Goal: Information Seeking & Learning: Learn about a topic

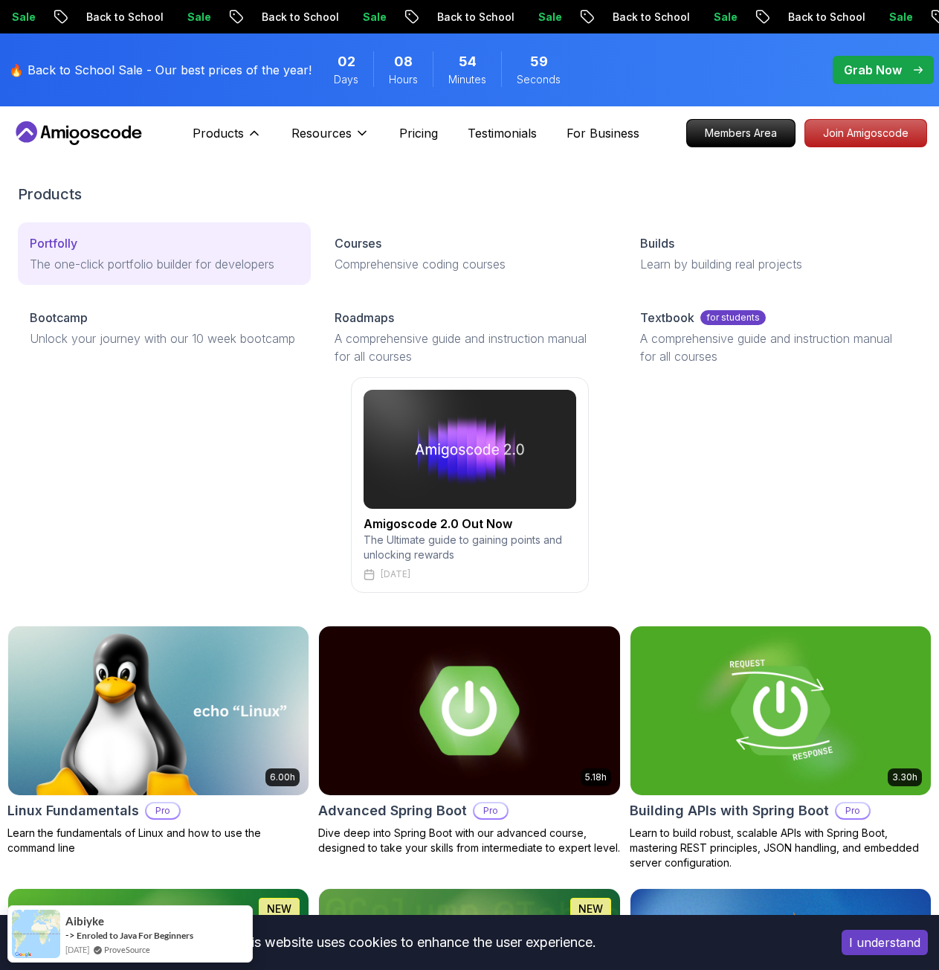
click at [100, 257] on p "The one-click portfolio builder for developers" at bounding box center [164, 264] width 269 height 18
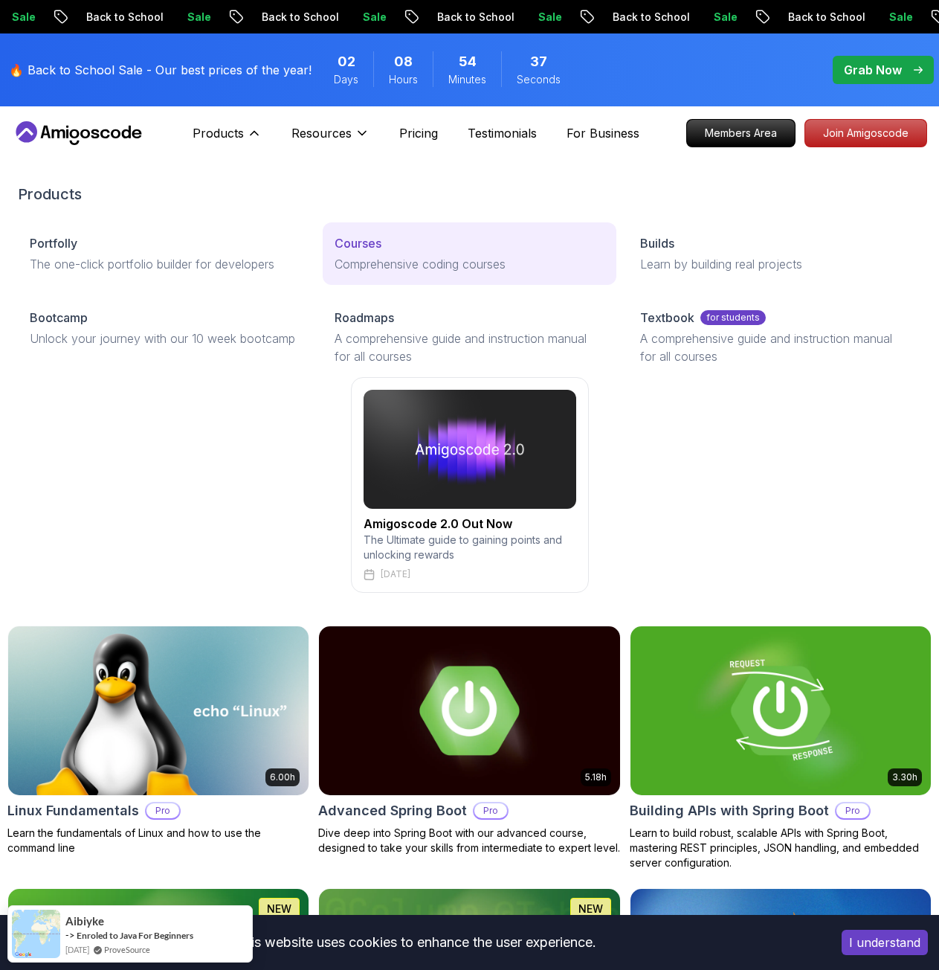
click at [393, 269] on p "Comprehensive coding courses" at bounding box center [469, 264] width 269 height 18
click at [360, 254] on link "Blog The latest industry news, updates and info" at bounding box center [469, 253] width 293 height 62
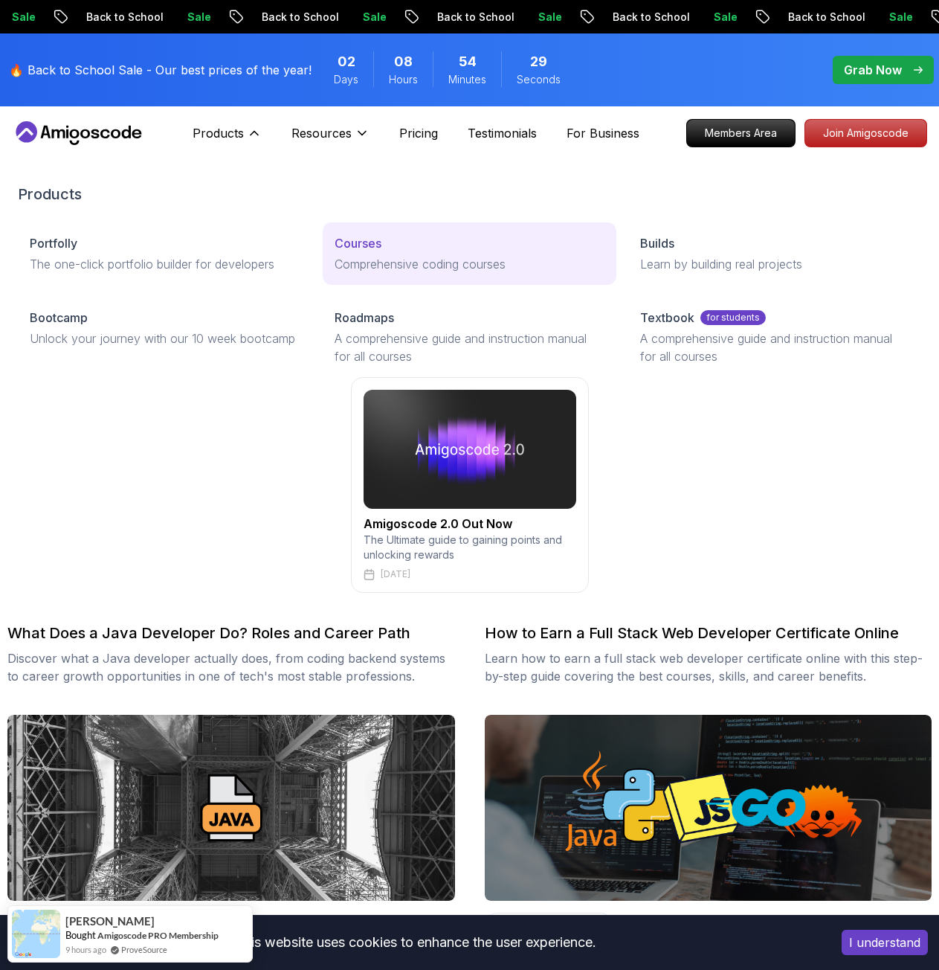
click at [368, 253] on link "Courses Comprehensive coding courses" at bounding box center [469, 253] width 293 height 62
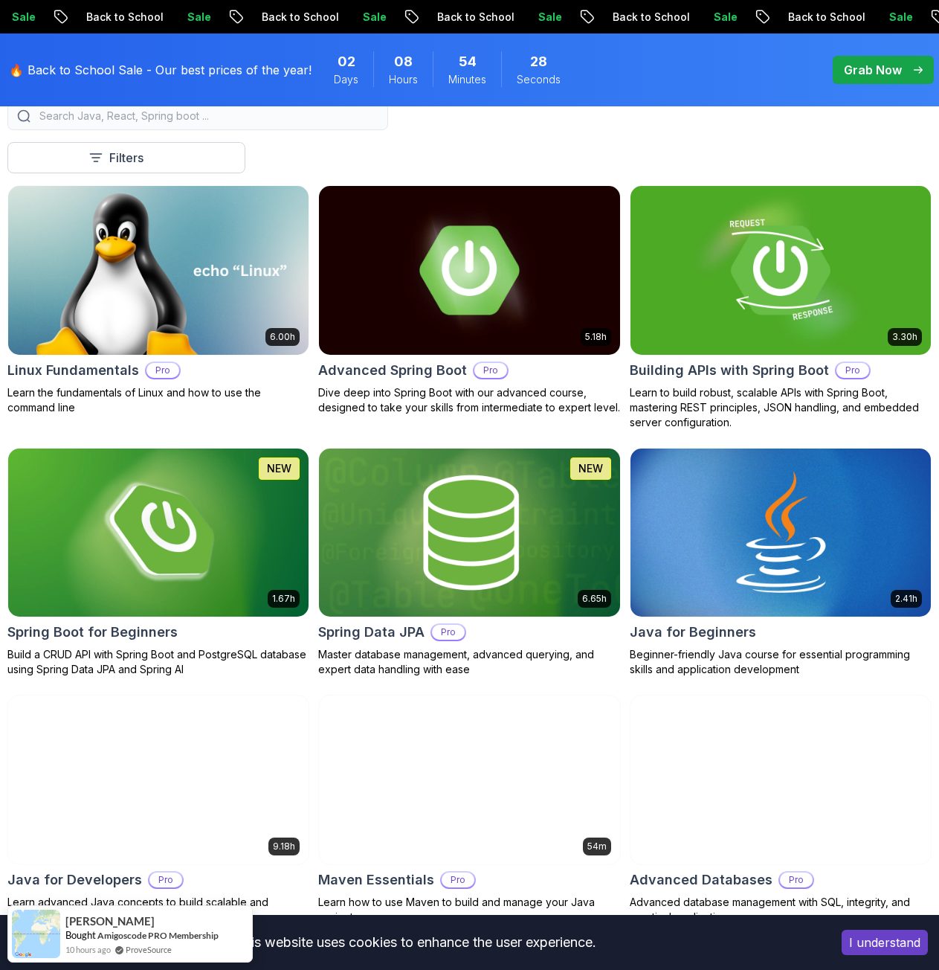
scroll to position [446, 0]
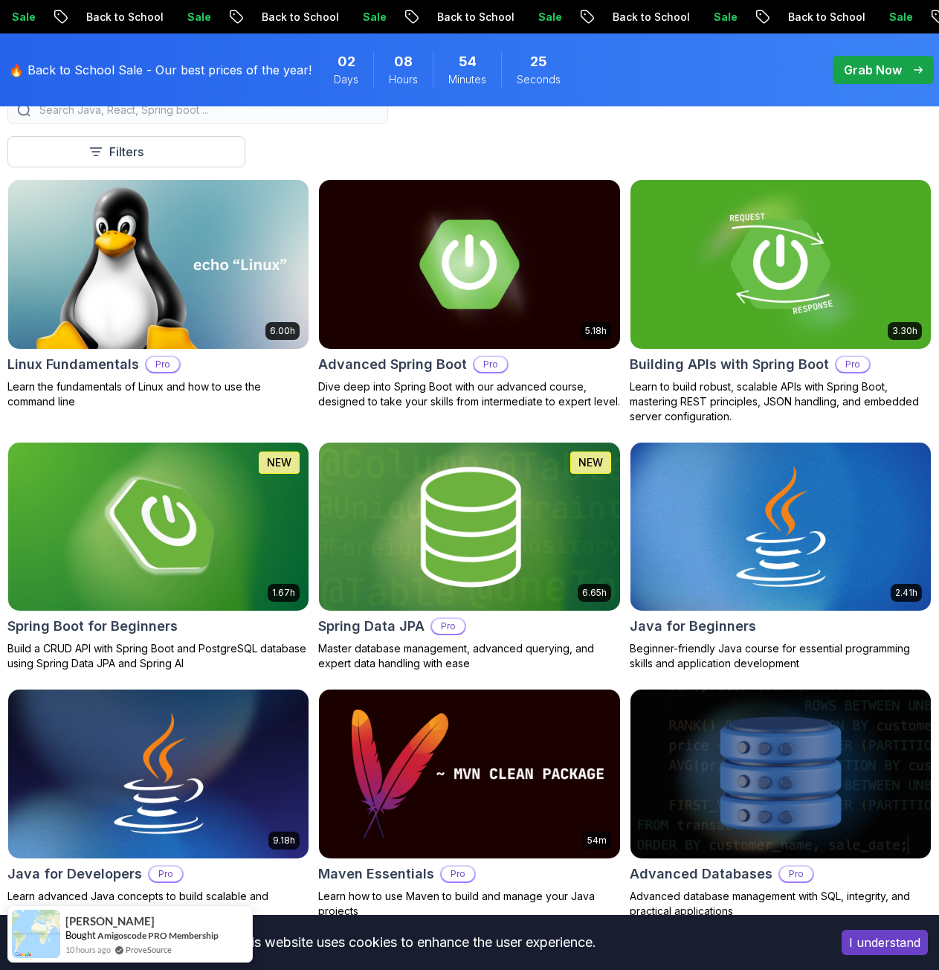
click at [446, 566] on img at bounding box center [470, 526] width 316 height 177
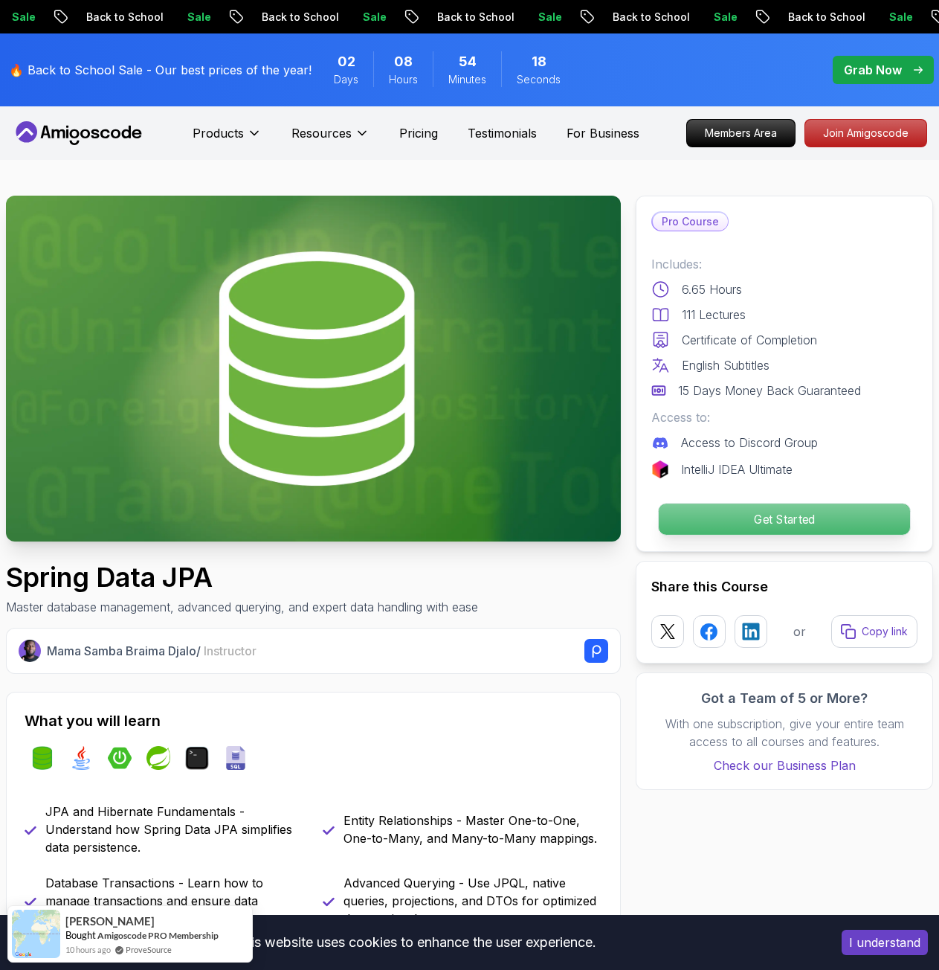
click at [705, 503] on button "Get Started" at bounding box center [784, 519] width 253 height 33
